Goal: Transaction & Acquisition: Purchase product/service

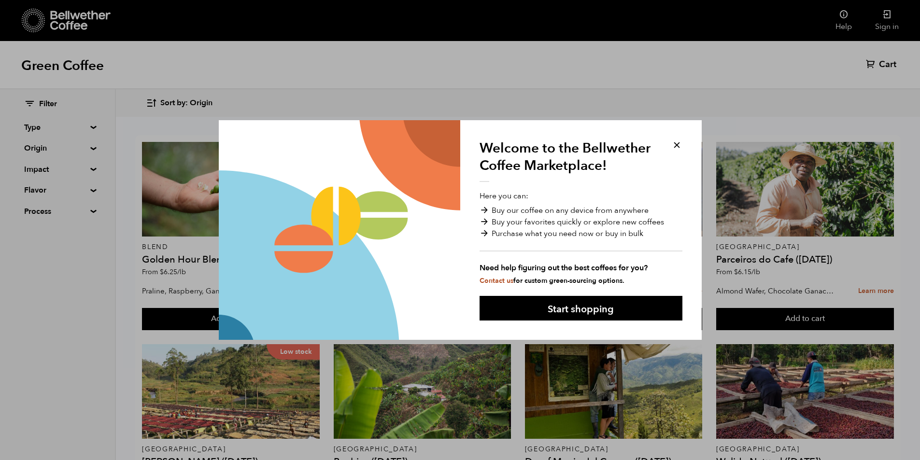
click at [678, 141] on button at bounding box center [676, 145] width 11 height 11
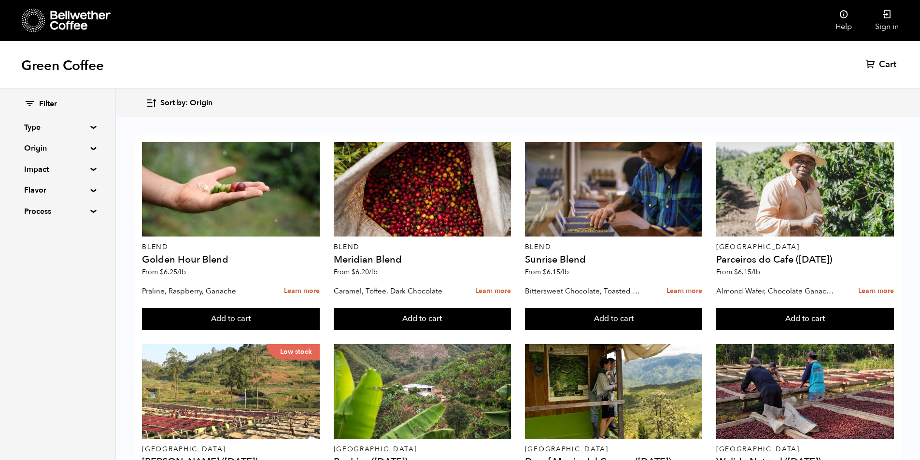
scroll to position [709, 0]
click at [66, 135] on div "Filter Type Blend Single Origin Decaf Seasonal Year Round Origin Blend [GEOGRAP…" at bounding box center [57, 158] width 67 height 118
click at [85, 129] on summary "Type" at bounding box center [57, 128] width 67 height 12
click at [28, 146] on input "Blend" at bounding box center [28, 146] width 9 height 9
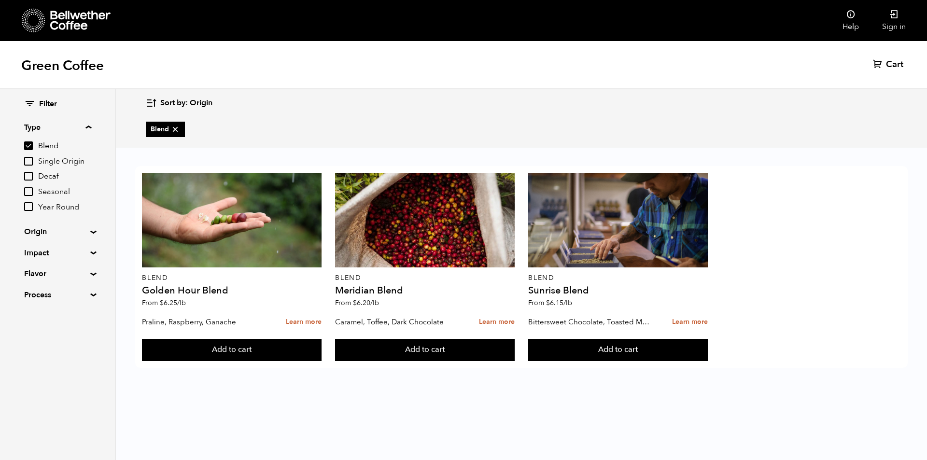
click at [28, 146] on input "Blend" at bounding box center [28, 146] width 9 height 9
checkbox input "false"
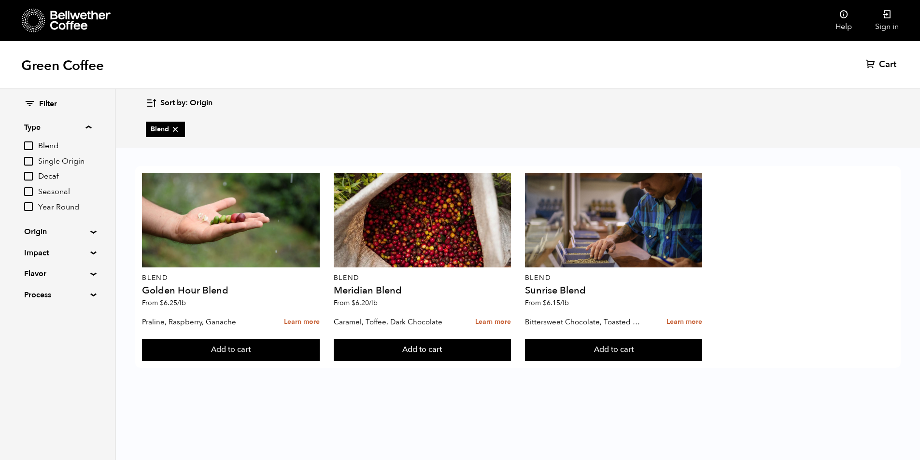
click at [29, 167] on div "Blend Single Origin Decaf Seasonal Year Round" at bounding box center [57, 176] width 67 height 72
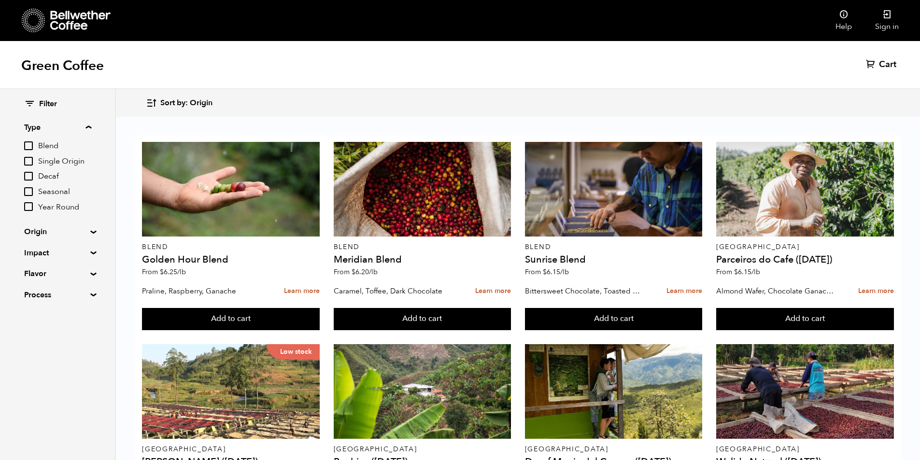
click at [30, 167] on label "Single Origin" at bounding box center [57, 162] width 67 height 12
click at [0, 0] on input "Single Origin" at bounding box center [0, 0] width 0 height 0
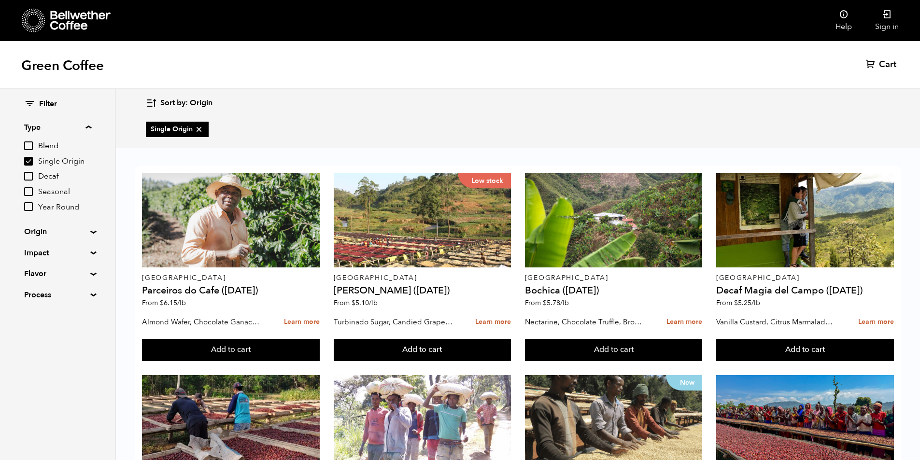
scroll to position [538, 0]
click at [28, 161] on input "Single Origin" at bounding box center [28, 161] width 9 height 9
checkbox input "false"
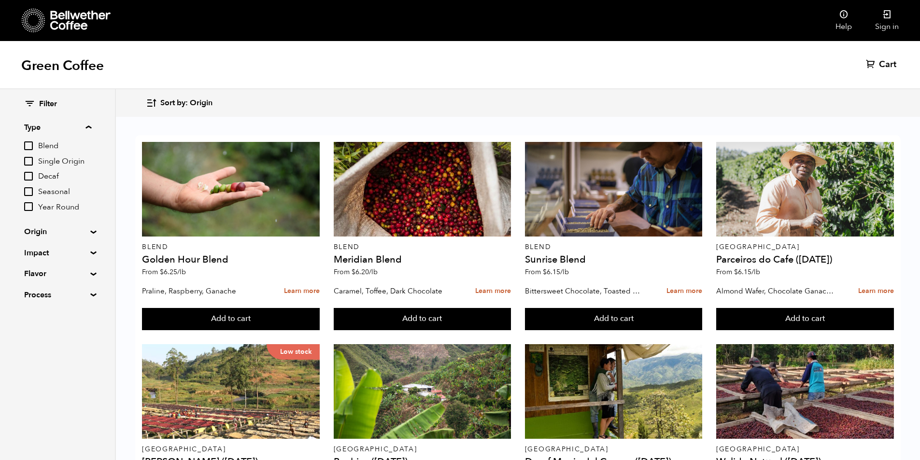
click at [33, 178] on input "Decaf" at bounding box center [28, 176] width 9 height 9
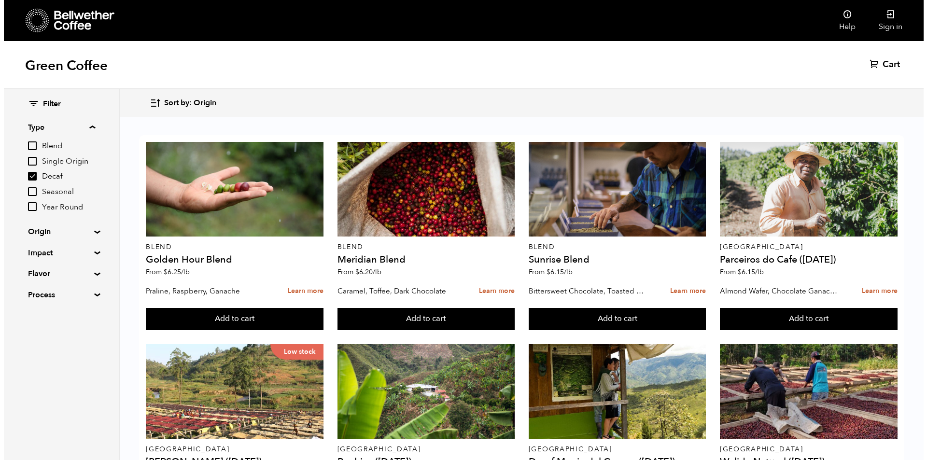
scroll to position [0, 0]
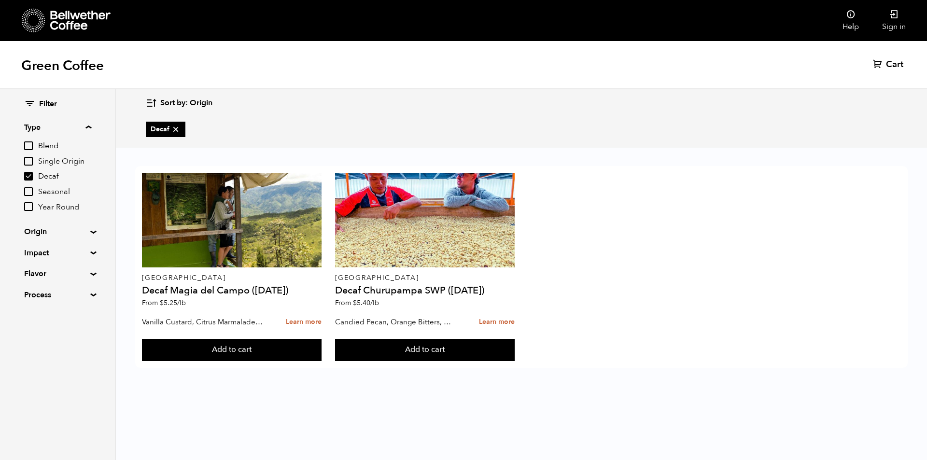
click at [33, 178] on input "Decaf" at bounding box center [28, 176] width 9 height 9
checkbox input "false"
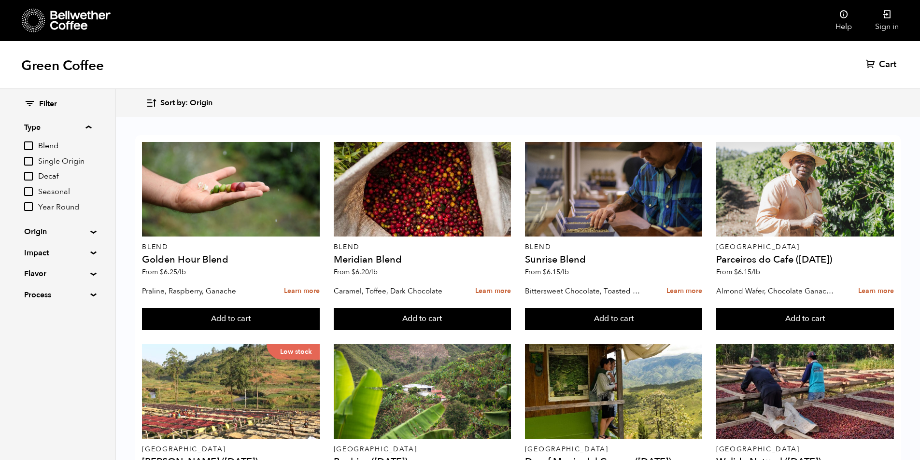
click at [29, 192] on input "Seasonal" at bounding box center [28, 191] width 9 height 9
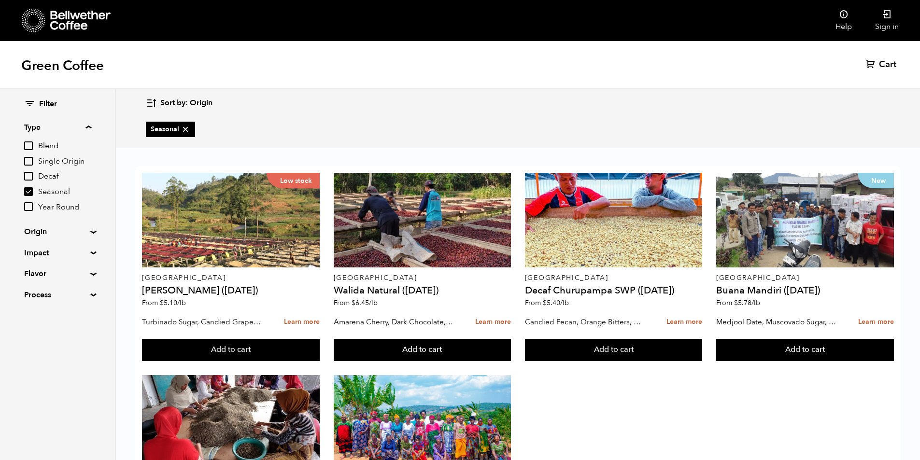
click at [29, 192] on input "Seasonal" at bounding box center [28, 191] width 9 height 9
checkbox input "false"
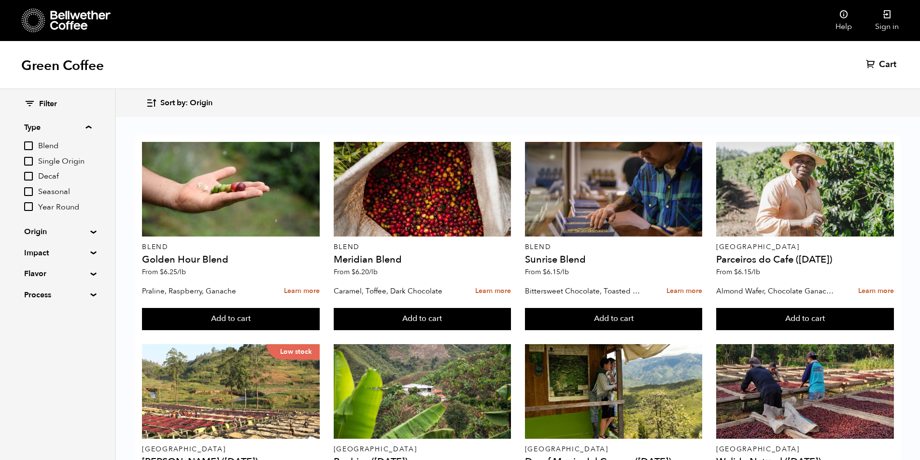
click at [31, 209] on input "Year Round" at bounding box center [28, 206] width 9 height 9
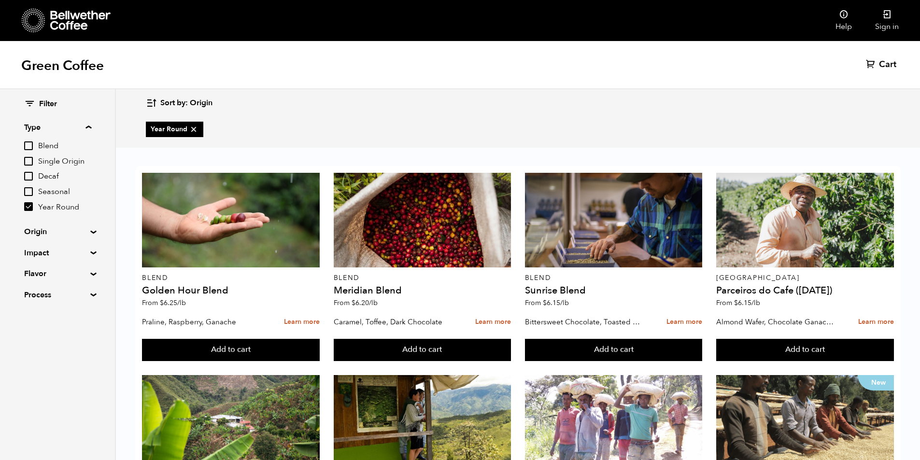
click at [31, 209] on input "Year Round" at bounding box center [28, 206] width 9 height 9
checkbox input "false"
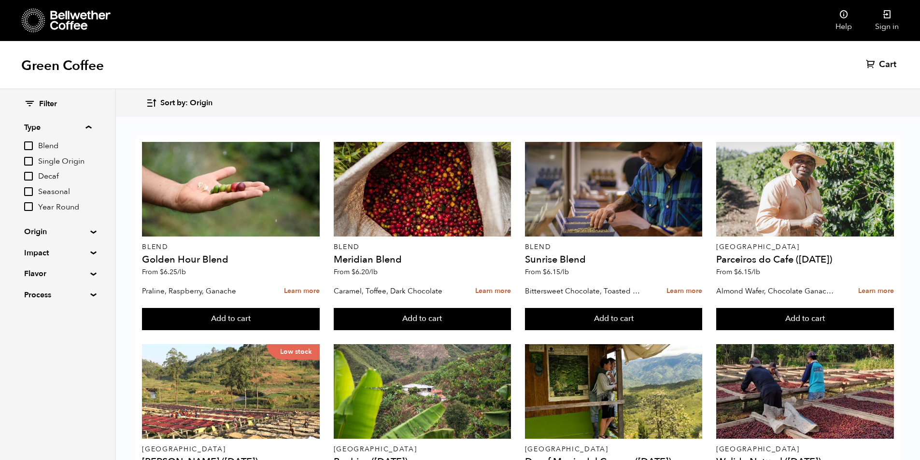
click at [88, 227] on div "Filter Type Blend Single Origin Decaf Seasonal Year Round Origin Blend [GEOGRAP…" at bounding box center [57, 199] width 115 height 221
click at [89, 231] on summary "Origin" at bounding box center [57, 232] width 67 height 12
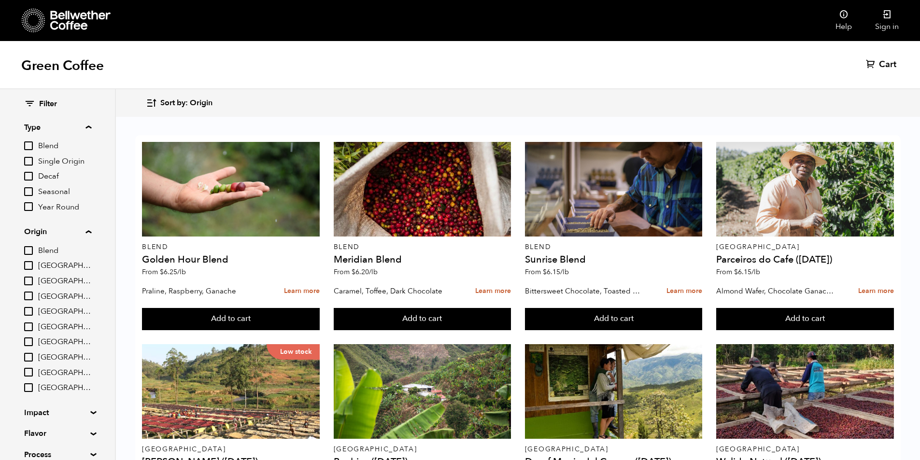
click at [27, 249] on input "Blend" at bounding box center [28, 250] width 9 height 9
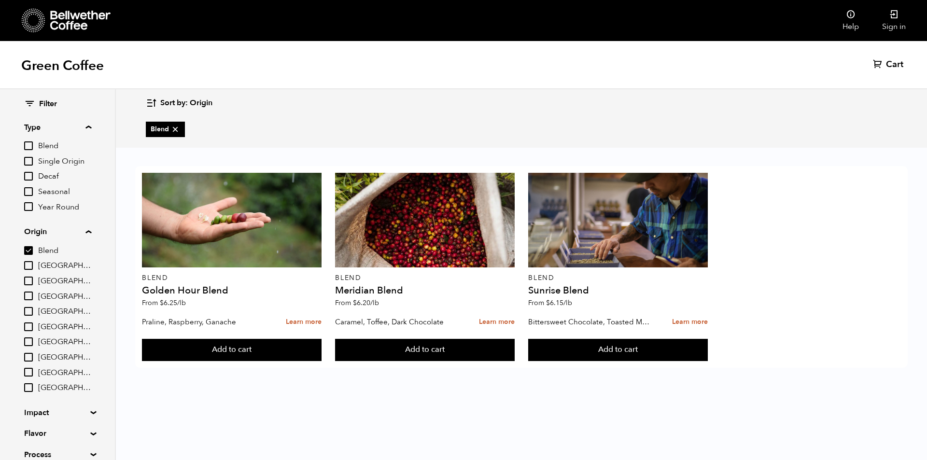
click at [27, 249] on input "Blend" at bounding box center [28, 250] width 9 height 9
checkbox input "false"
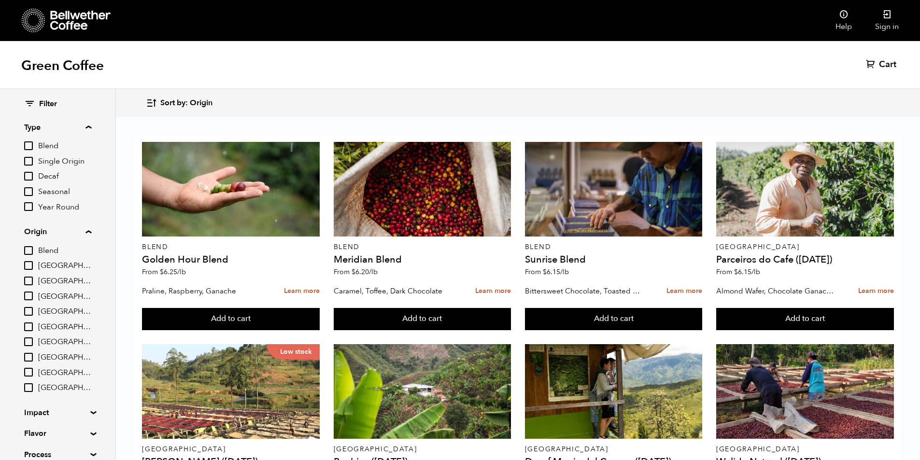
click at [30, 269] on input "[GEOGRAPHIC_DATA]" at bounding box center [28, 265] width 9 height 9
checkbox input "true"
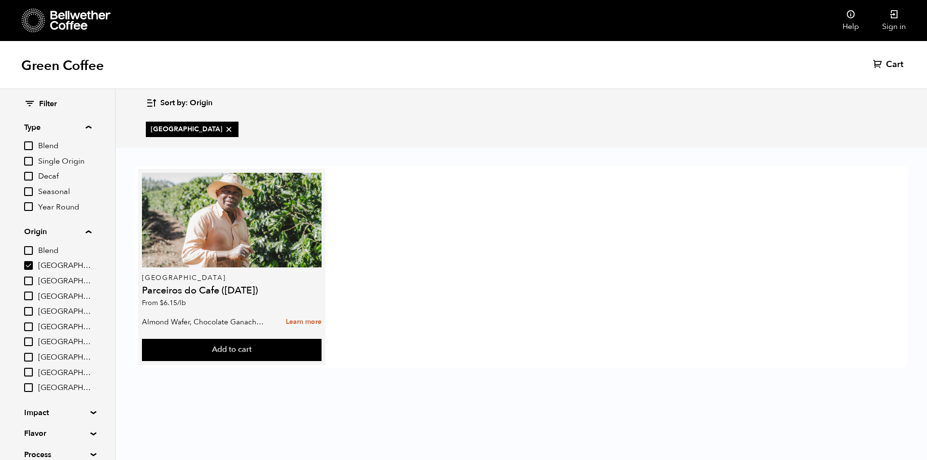
drag, startPoint x: 195, startPoint y: 307, endPoint x: 154, endPoint y: 289, distance: 45.4
click at [142, 305] on div "Brazil Parceiros do Cafe ([DATE]) From $ 6.15 /lb" at bounding box center [231, 243] width 179 height 140
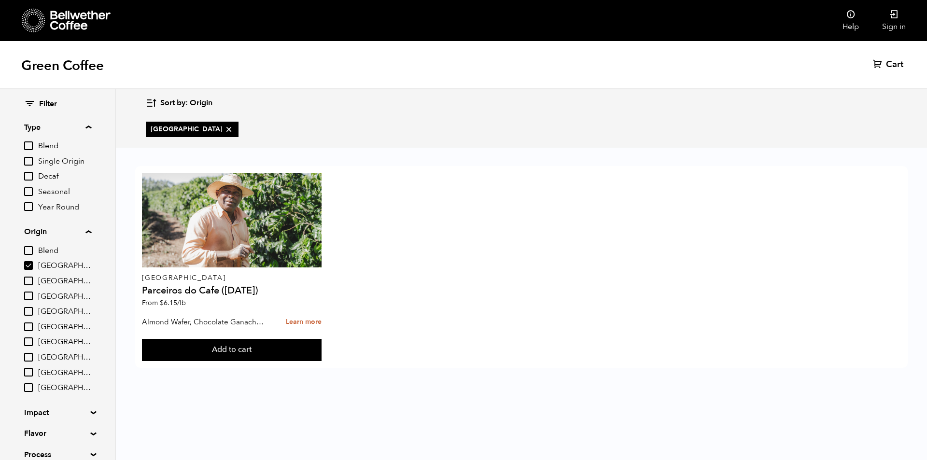
copy span "From $ 6.15 /lb"
